Goal: Navigation & Orientation: Find specific page/section

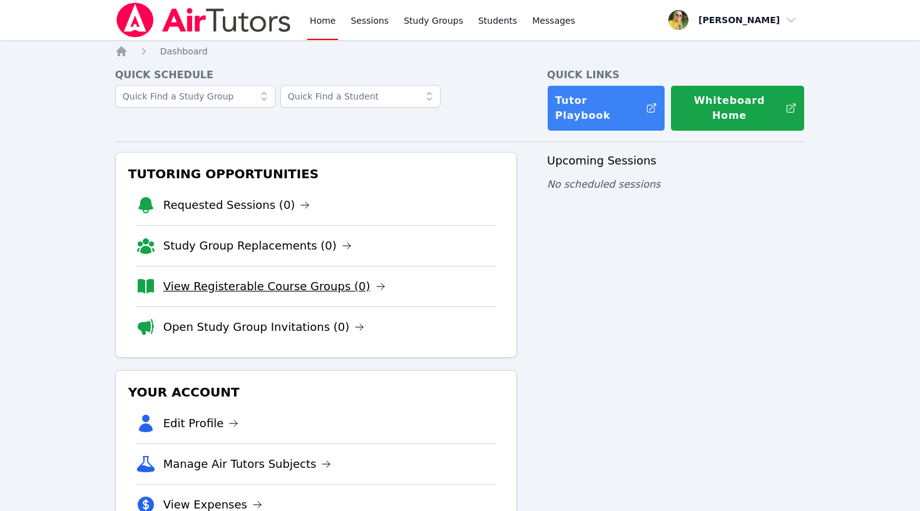
click at [232, 278] on link "View Registerable Course Groups (0)" at bounding box center [274, 287] width 222 height 18
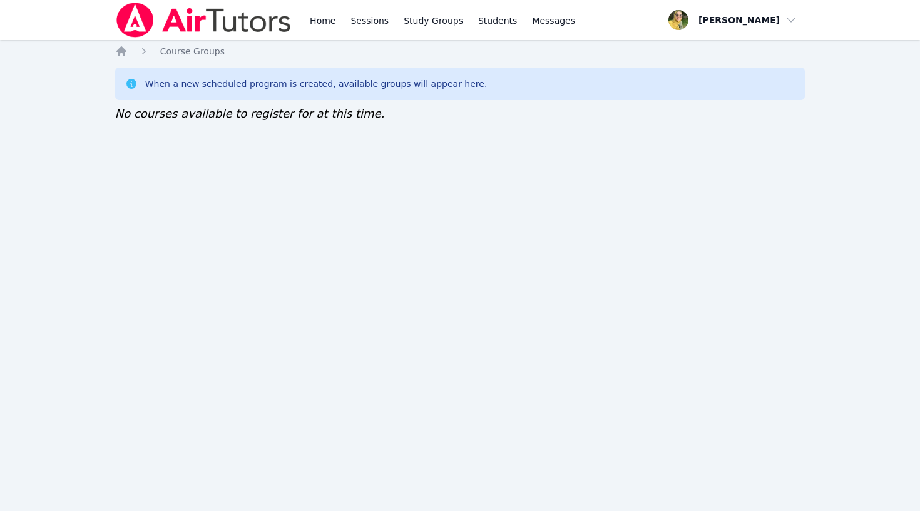
click at [180, 19] on img at bounding box center [203, 20] width 177 height 35
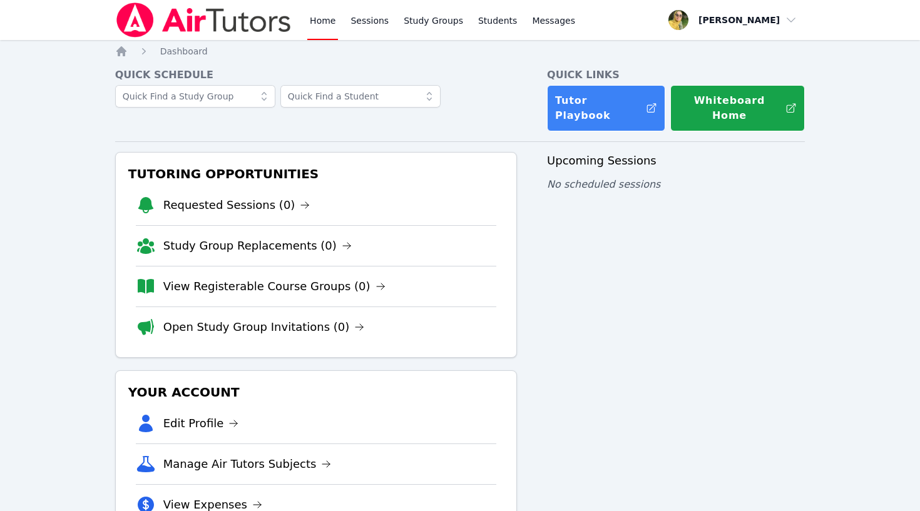
click at [145, 23] on img at bounding box center [203, 20] width 177 height 35
click at [367, 24] on link "Sessions" at bounding box center [369, 20] width 43 height 40
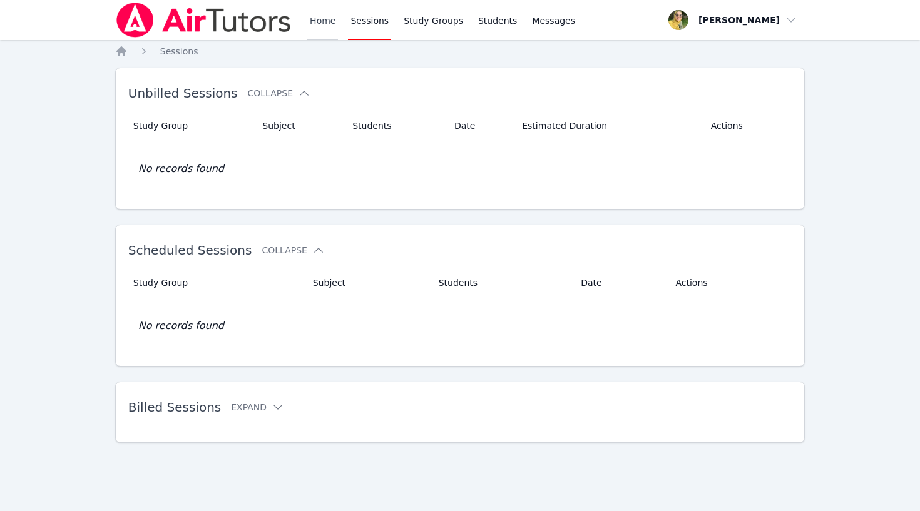
click at [324, 19] on link "Home" at bounding box center [322, 20] width 31 height 40
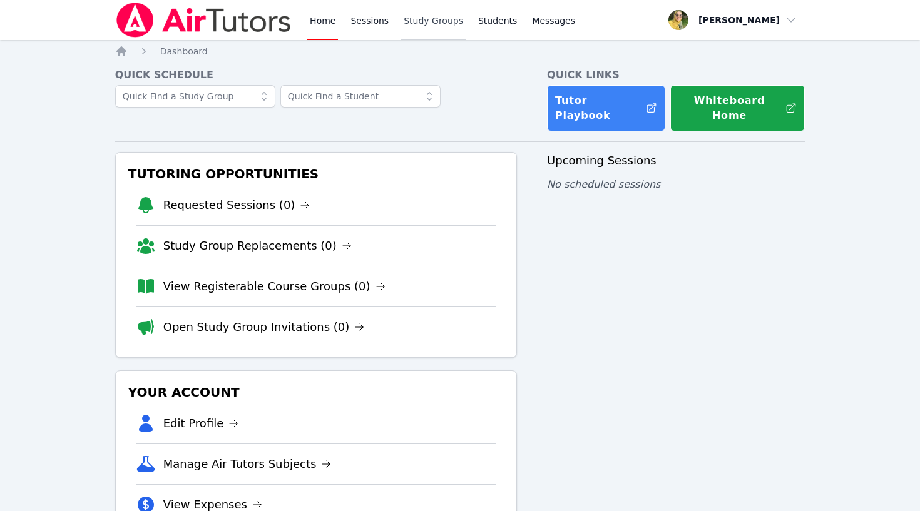
click at [434, 23] on link "Study Groups" at bounding box center [433, 20] width 64 height 40
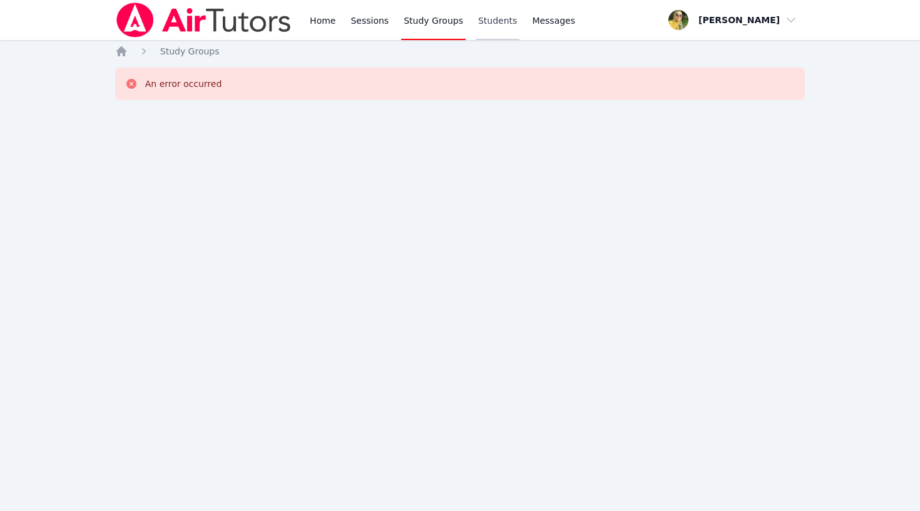
click at [491, 23] on link "Students" at bounding box center [498, 20] width 44 height 40
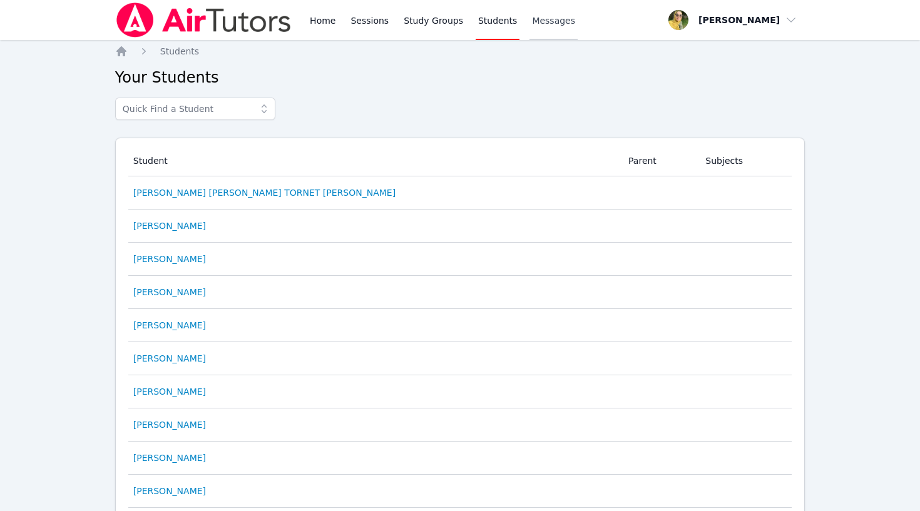
click at [538, 17] on span "Messages" at bounding box center [553, 20] width 43 height 13
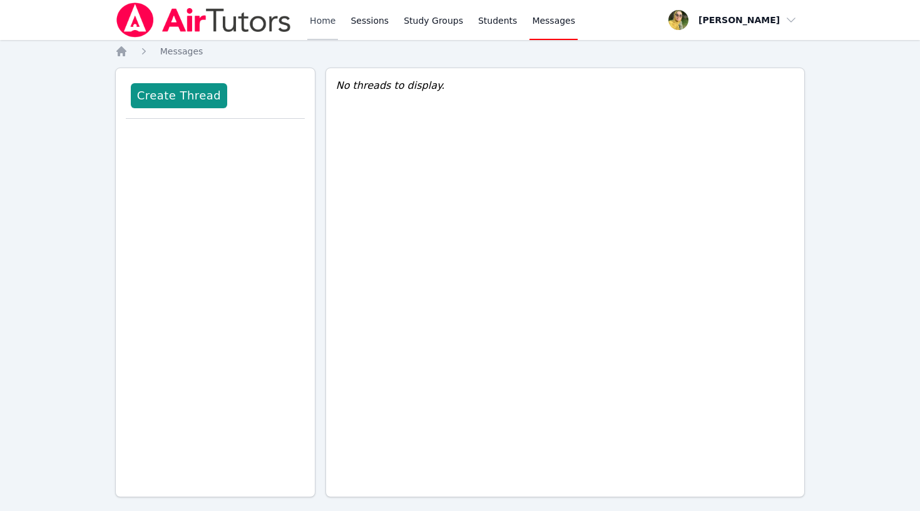
click at [325, 16] on link "Home" at bounding box center [322, 20] width 31 height 40
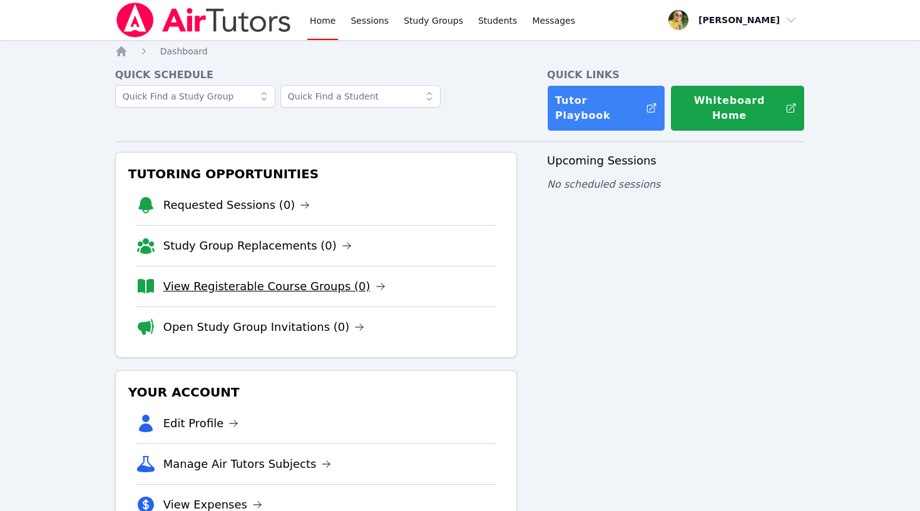
click at [252, 278] on link "View Registerable Course Groups (0)" at bounding box center [274, 287] width 222 height 18
click at [277, 278] on link "View Registerable Course Groups (0)" at bounding box center [274, 287] width 222 height 18
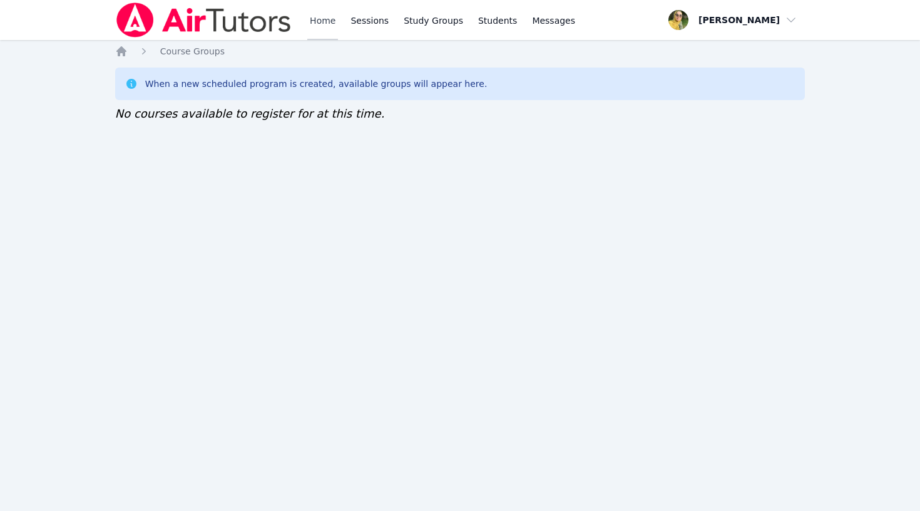
click at [327, 18] on link "Home" at bounding box center [322, 20] width 31 height 40
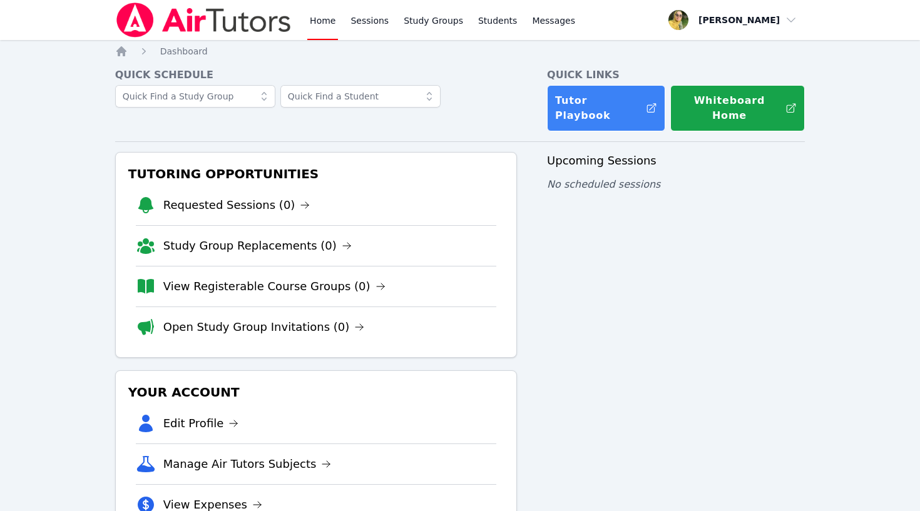
click at [330, 5] on link "Home" at bounding box center [322, 20] width 31 height 40
click at [317, 44] on div "Home Sessions Study Groups Students Messages Open user menu [PERSON_NAME] Open …" at bounding box center [460, 300] width 920 height 601
click at [285, 278] on link "View Registerable Course Groups (0)" at bounding box center [274, 287] width 222 height 18
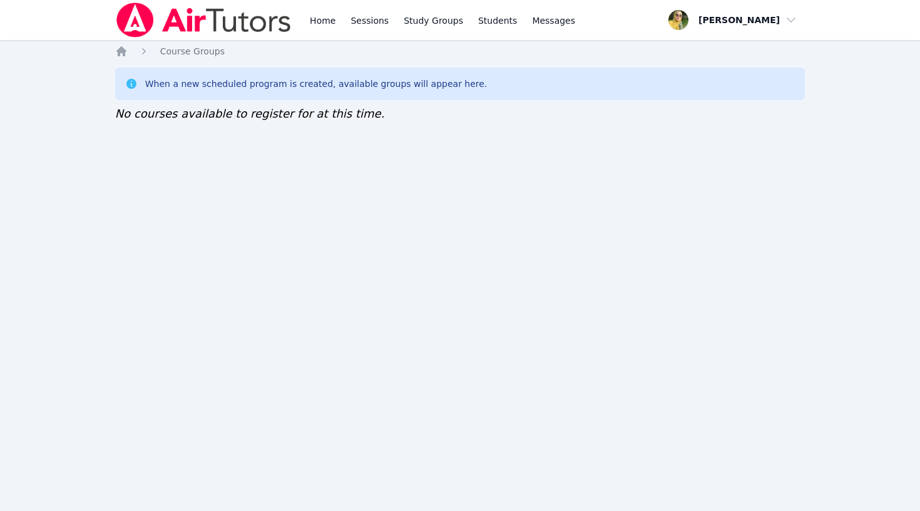
click at [129, 83] on icon at bounding box center [131, 84] width 10 height 10
click at [184, 51] on span "Course Groups" at bounding box center [192, 51] width 64 height 10
click at [184, 52] on span "Course Groups" at bounding box center [192, 51] width 64 height 10
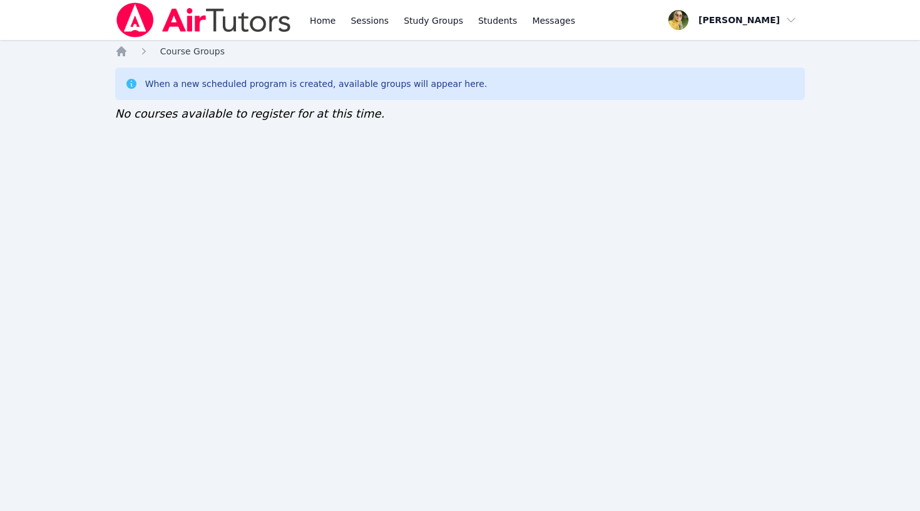
click at [184, 52] on span "Course Groups" at bounding box center [192, 51] width 64 height 10
click at [335, 117] on span "No courses available to register for at this time." at bounding box center [250, 113] width 270 height 13
click at [132, 81] on icon at bounding box center [131, 84] width 10 height 10
click at [190, 53] on span "Course Groups" at bounding box center [192, 51] width 64 height 10
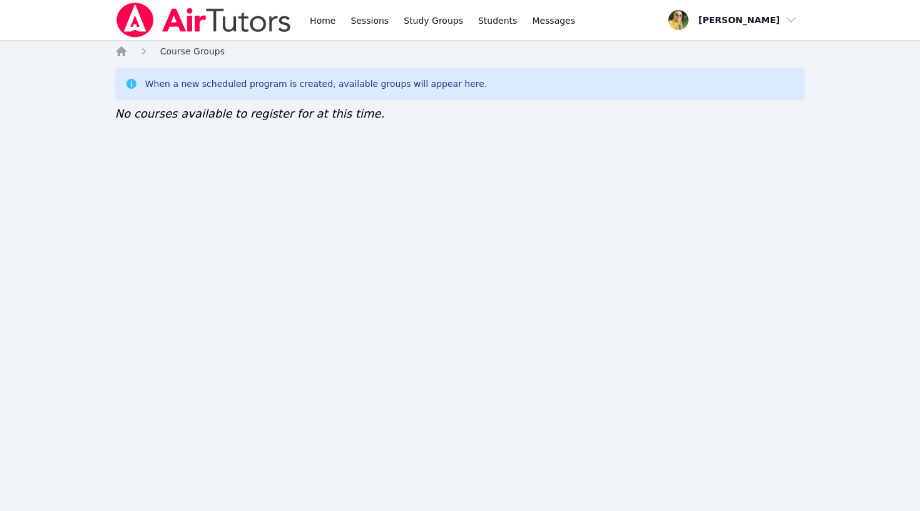
click at [190, 53] on span "Course Groups" at bounding box center [192, 51] width 64 height 10
click at [122, 56] on icon "Breadcrumb" at bounding box center [121, 51] width 13 height 13
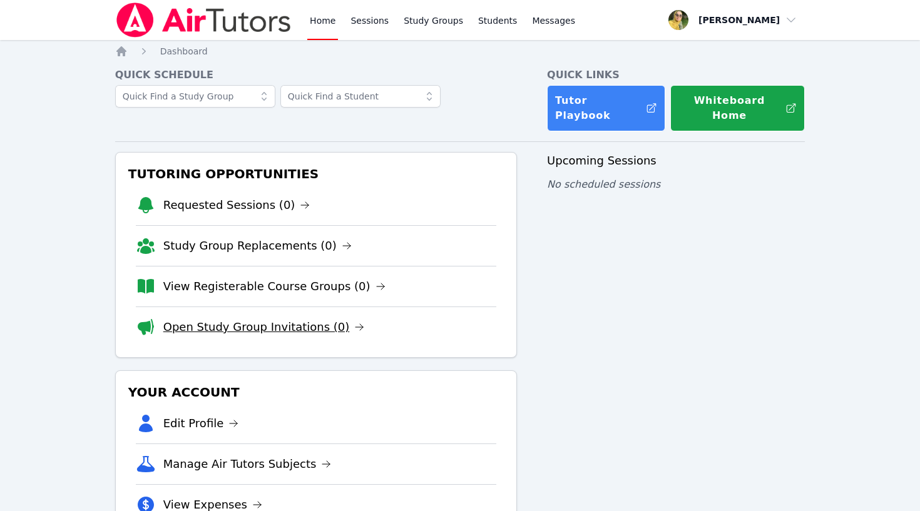
click at [275, 319] on link "Open Study Group Invitations (0)" at bounding box center [263, 328] width 201 height 18
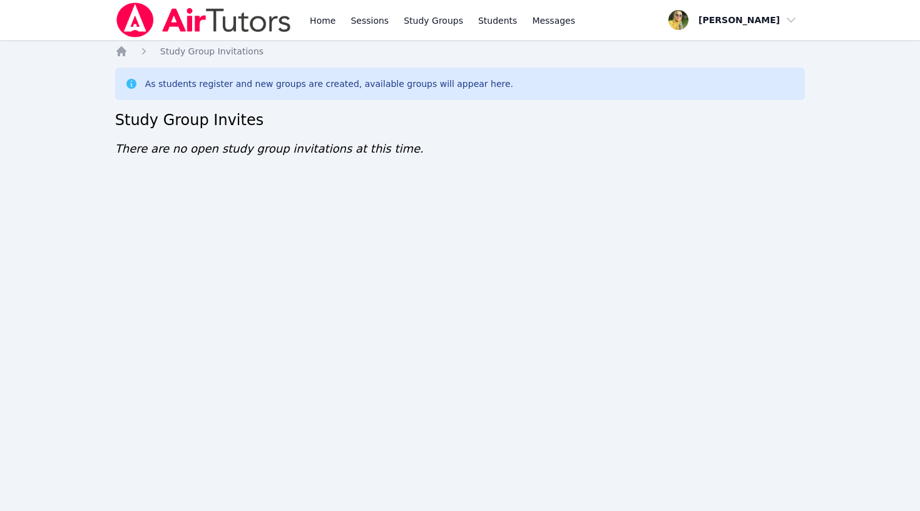
click at [748, 18] on span "button" at bounding box center [733, 20] width 136 height 28
click at [320, 22] on link "Home" at bounding box center [322, 20] width 31 height 40
